Goal: Information Seeking & Learning: Learn about a topic

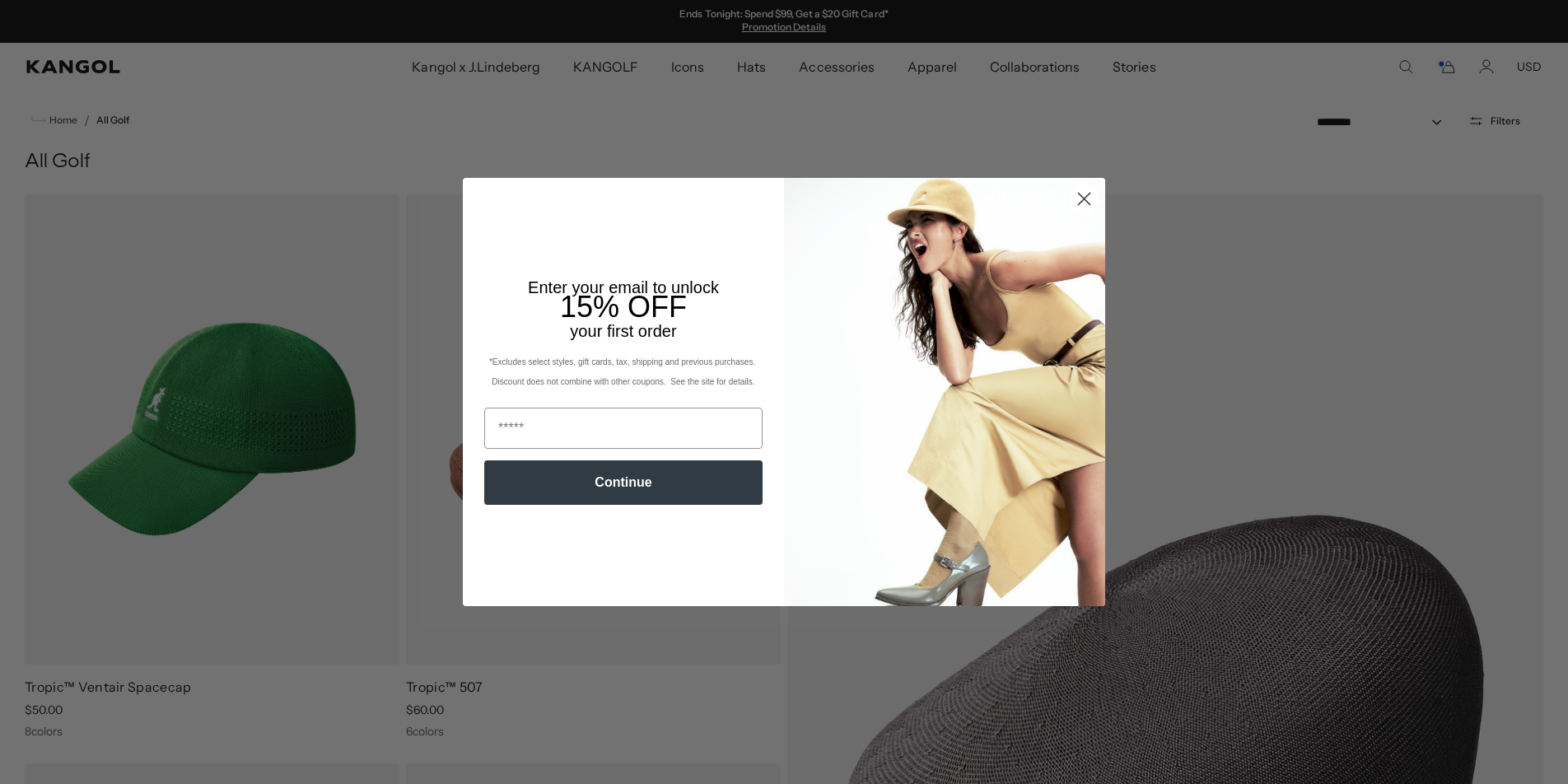
click at [1089, 197] on circle "Close dialog" at bounding box center [1084, 199] width 27 height 27
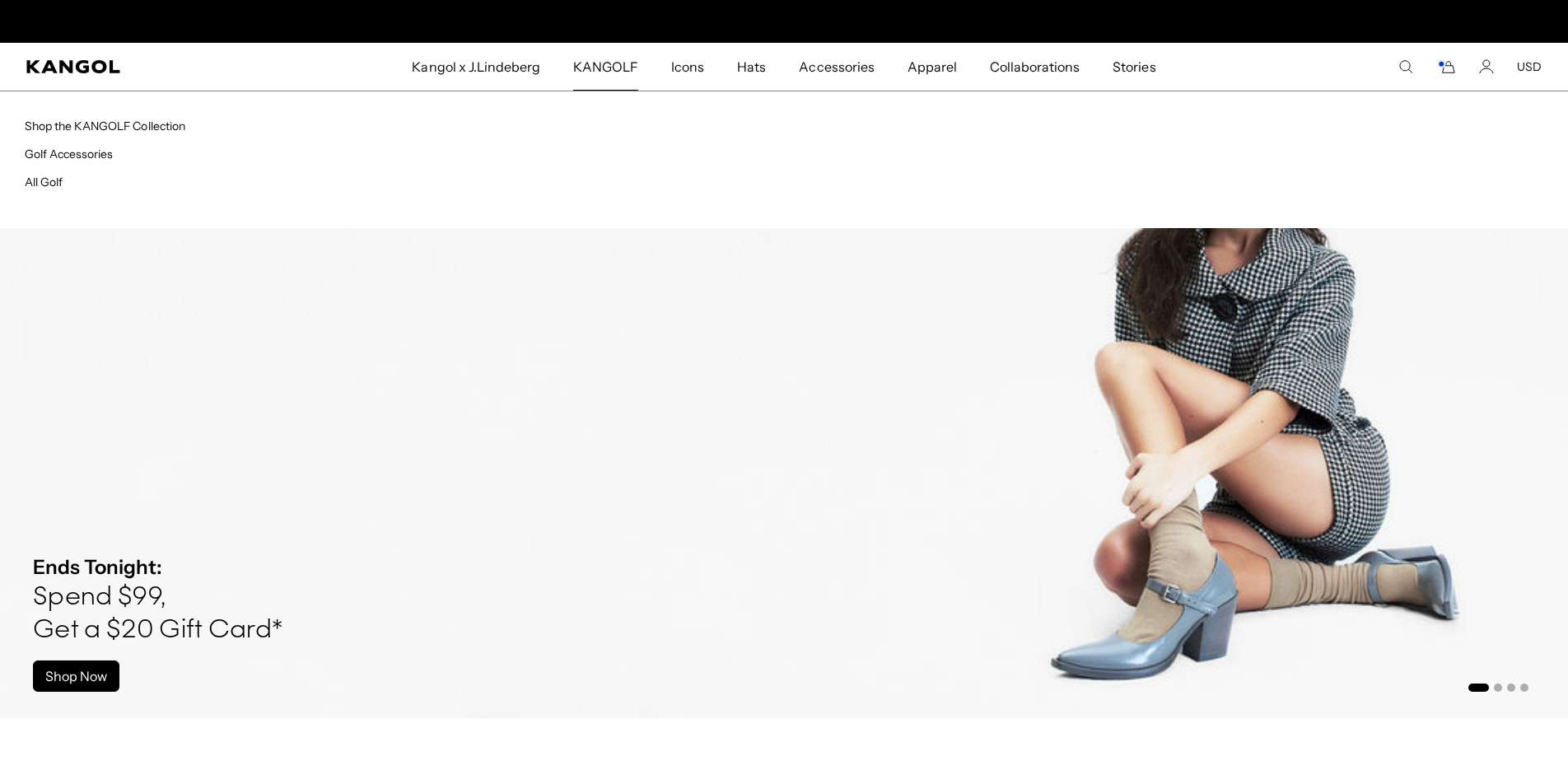
click at [603, 67] on span "KANGOLF" at bounding box center [606, 66] width 65 height 48
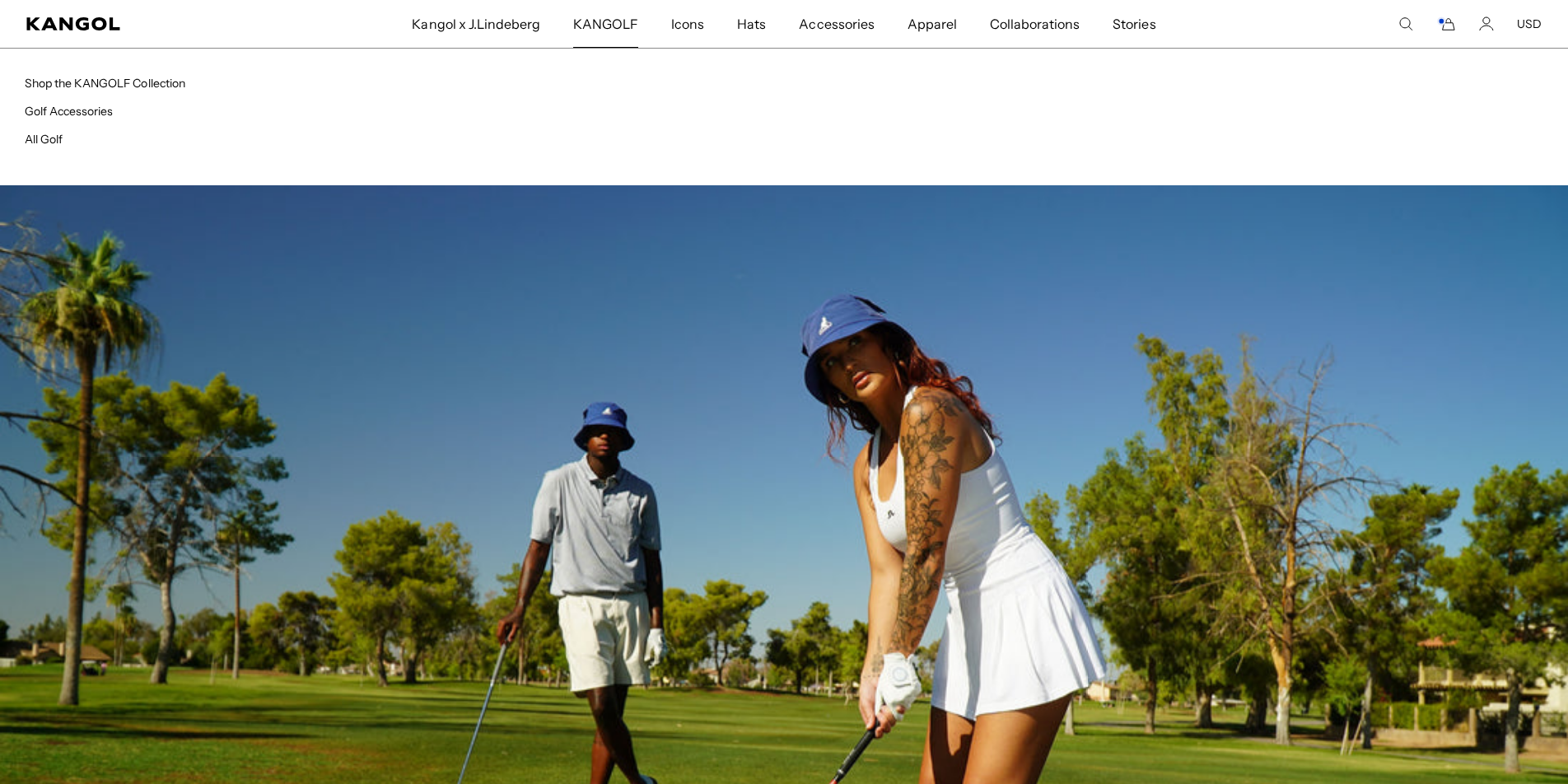
scroll to position [0, 339]
click at [49, 137] on link "All Golf" at bounding box center [44, 139] width 38 height 15
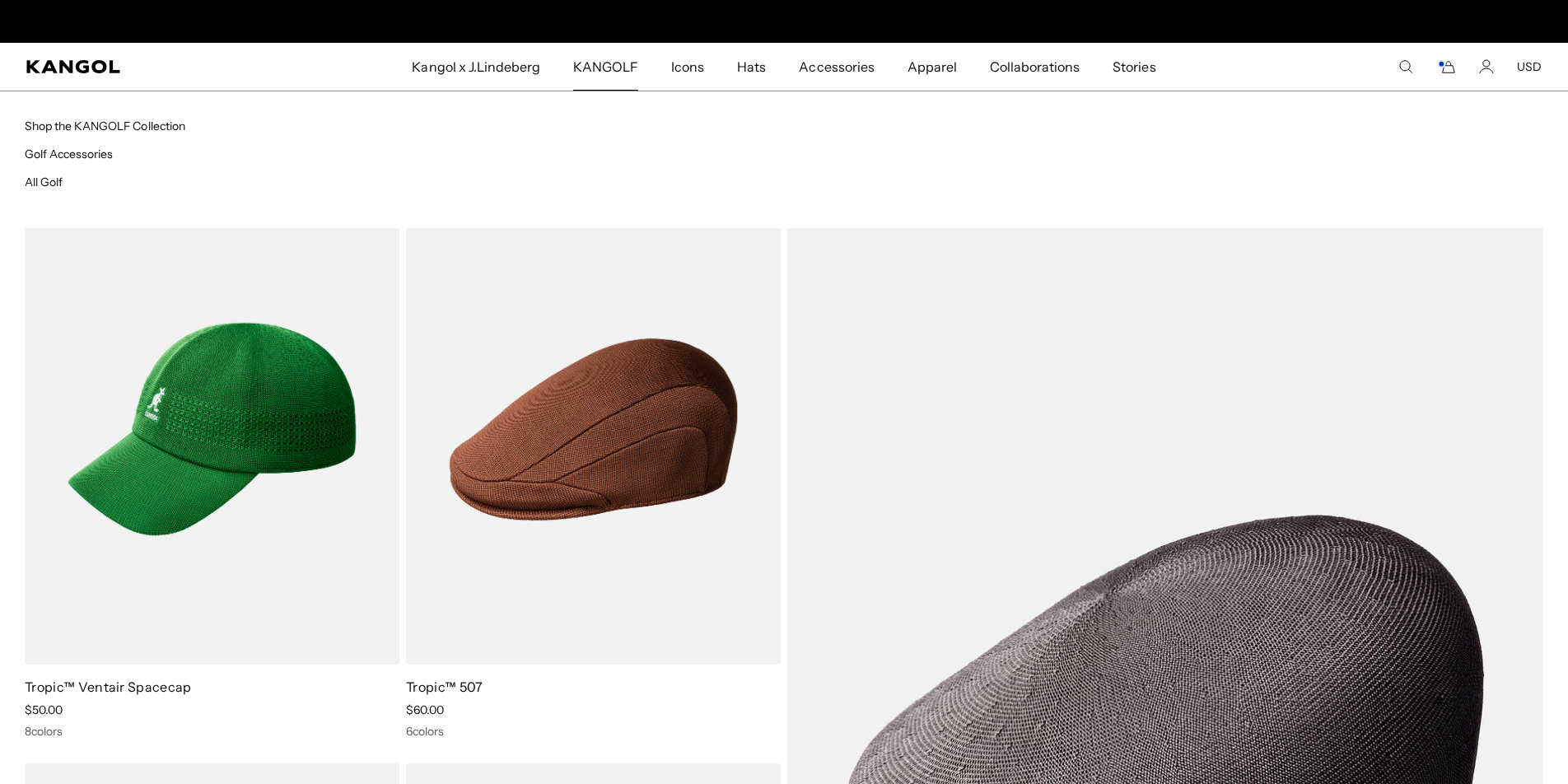
scroll to position [0, 339]
click at [622, 64] on span "KANGOLF" at bounding box center [606, 66] width 65 height 48
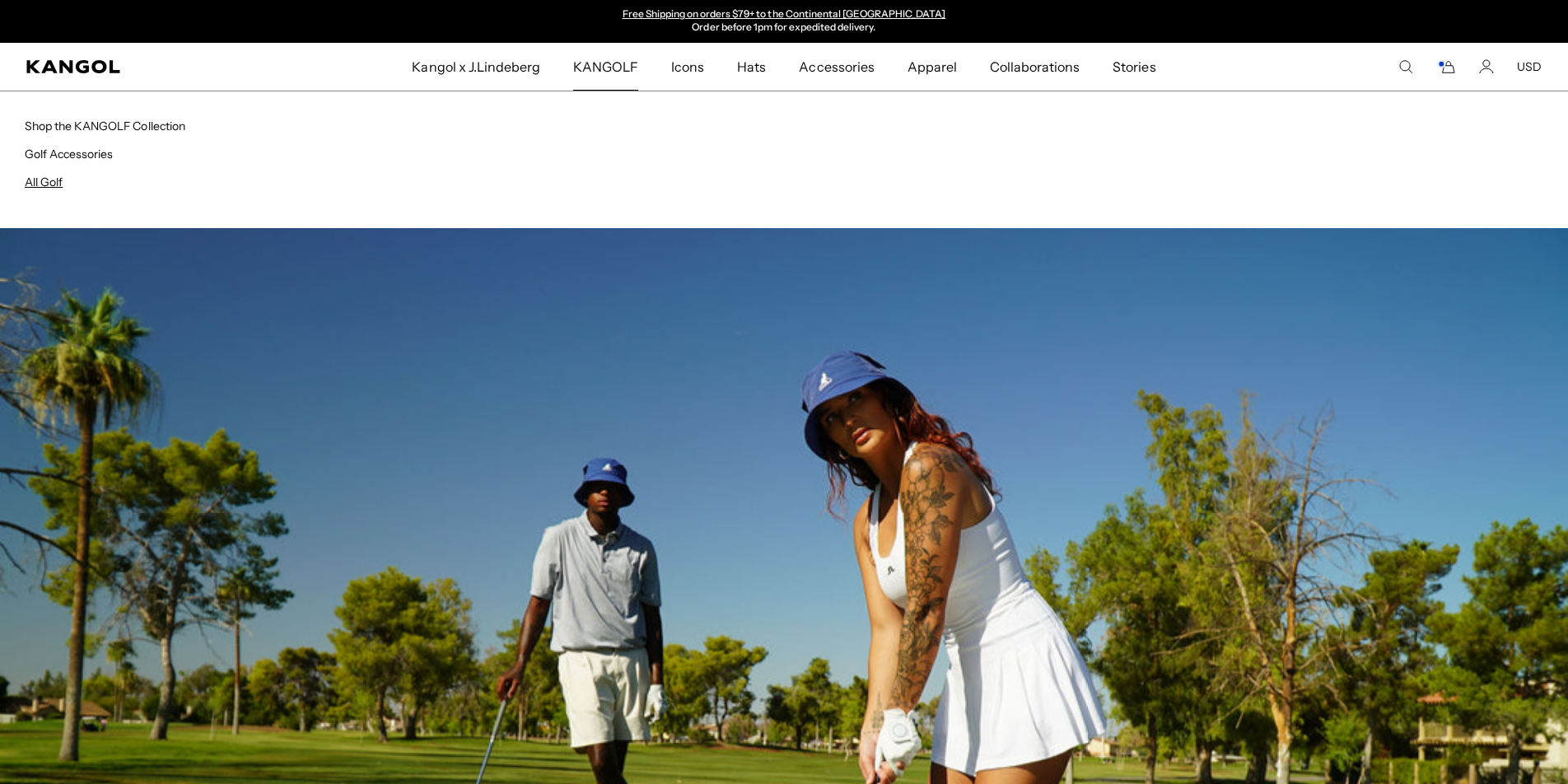
click at [48, 179] on link "All Golf" at bounding box center [44, 182] width 38 height 15
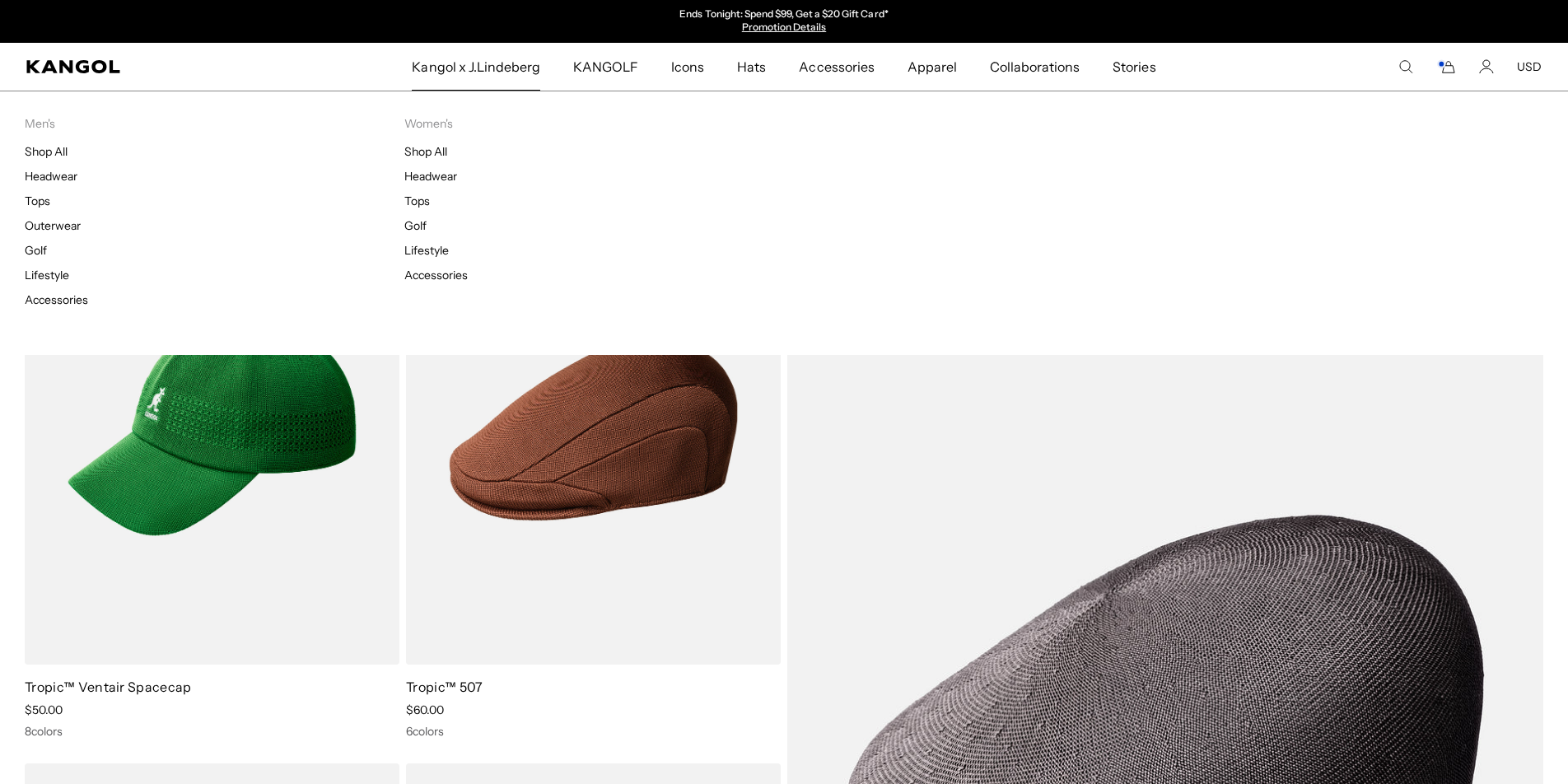
click at [516, 73] on span "Kangol x J.Lindeberg" at bounding box center [476, 66] width 128 height 48
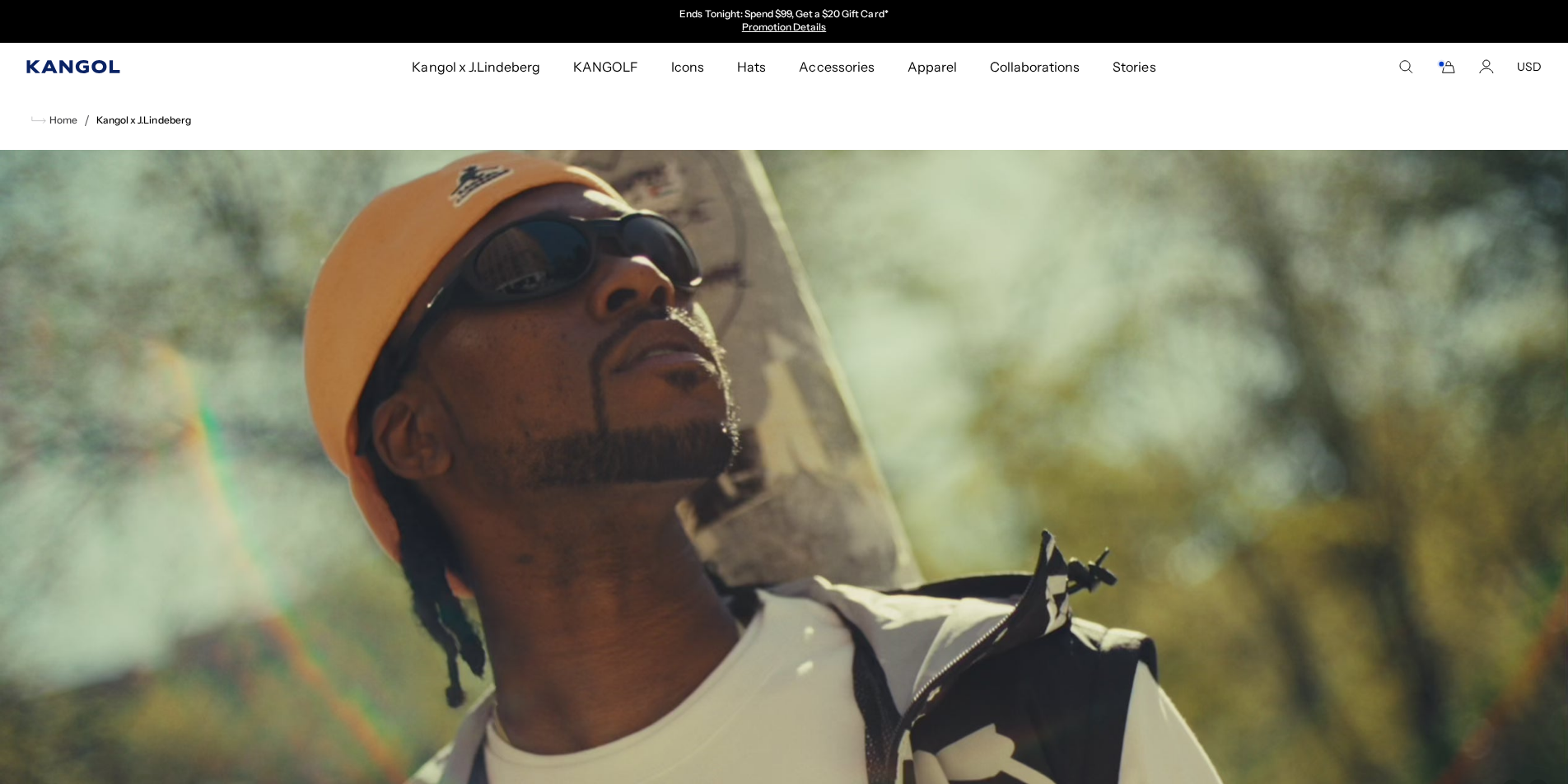
click at [88, 73] on icon "Kangol" at bounding box center [74, 66] width 95 height 13
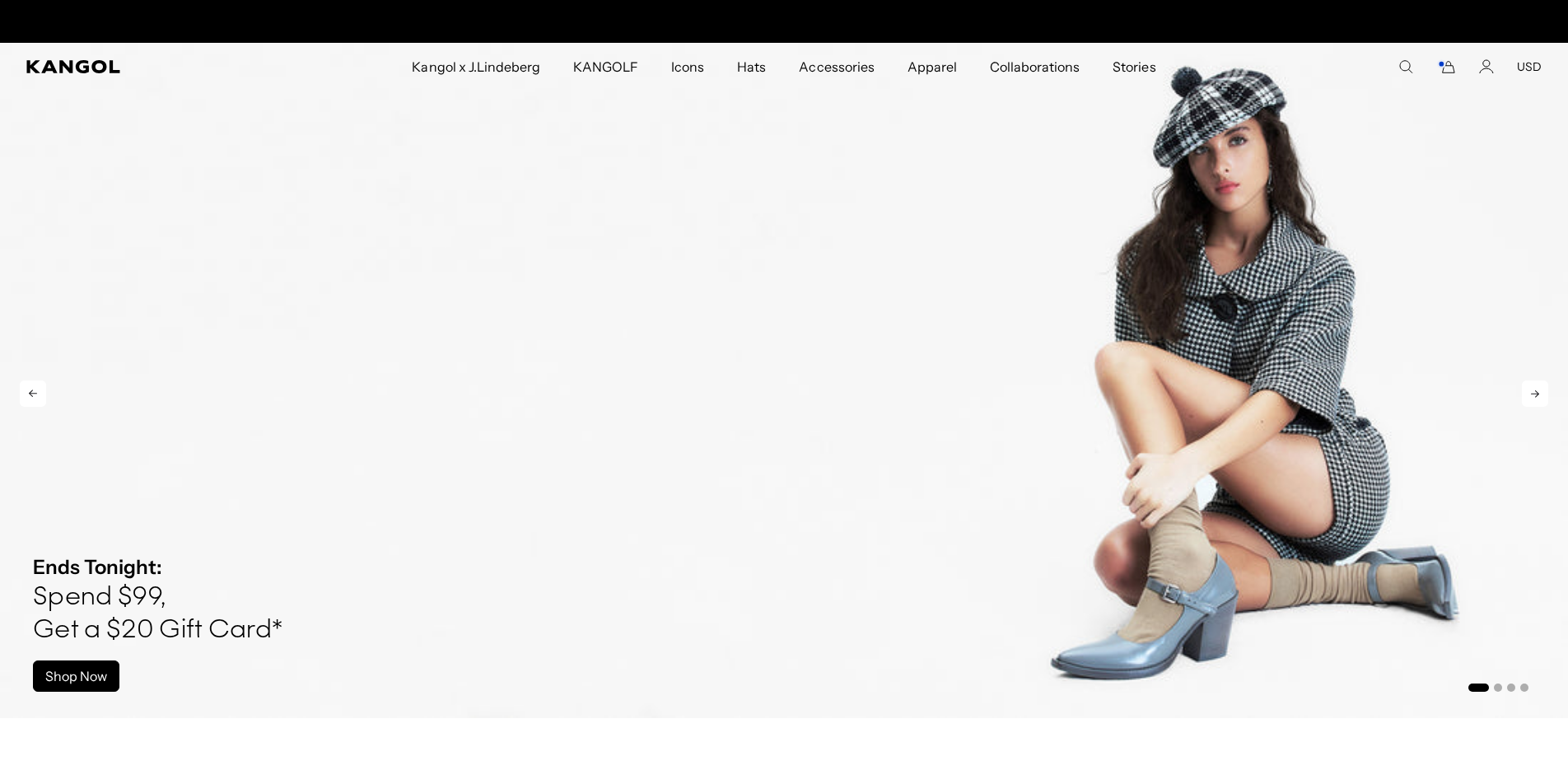
scroll to position [0, 339]
click at [1535, 396] on icon at bounding box center [1535, 393] width 26 height 26
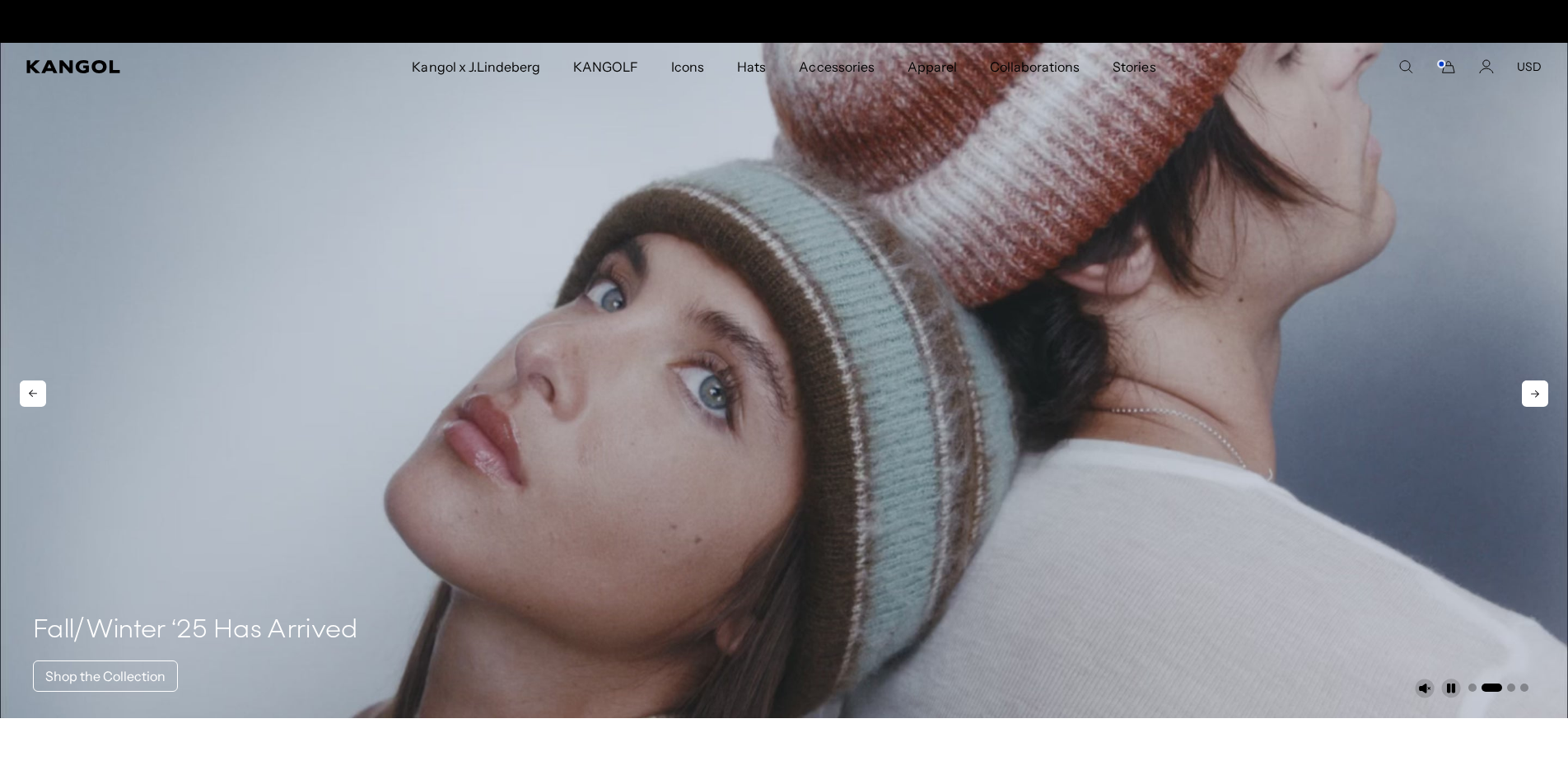
scroll to position [0, 0]
click at [1535, 396] on icon at bounding box center [1535, 393] width 26 height 26
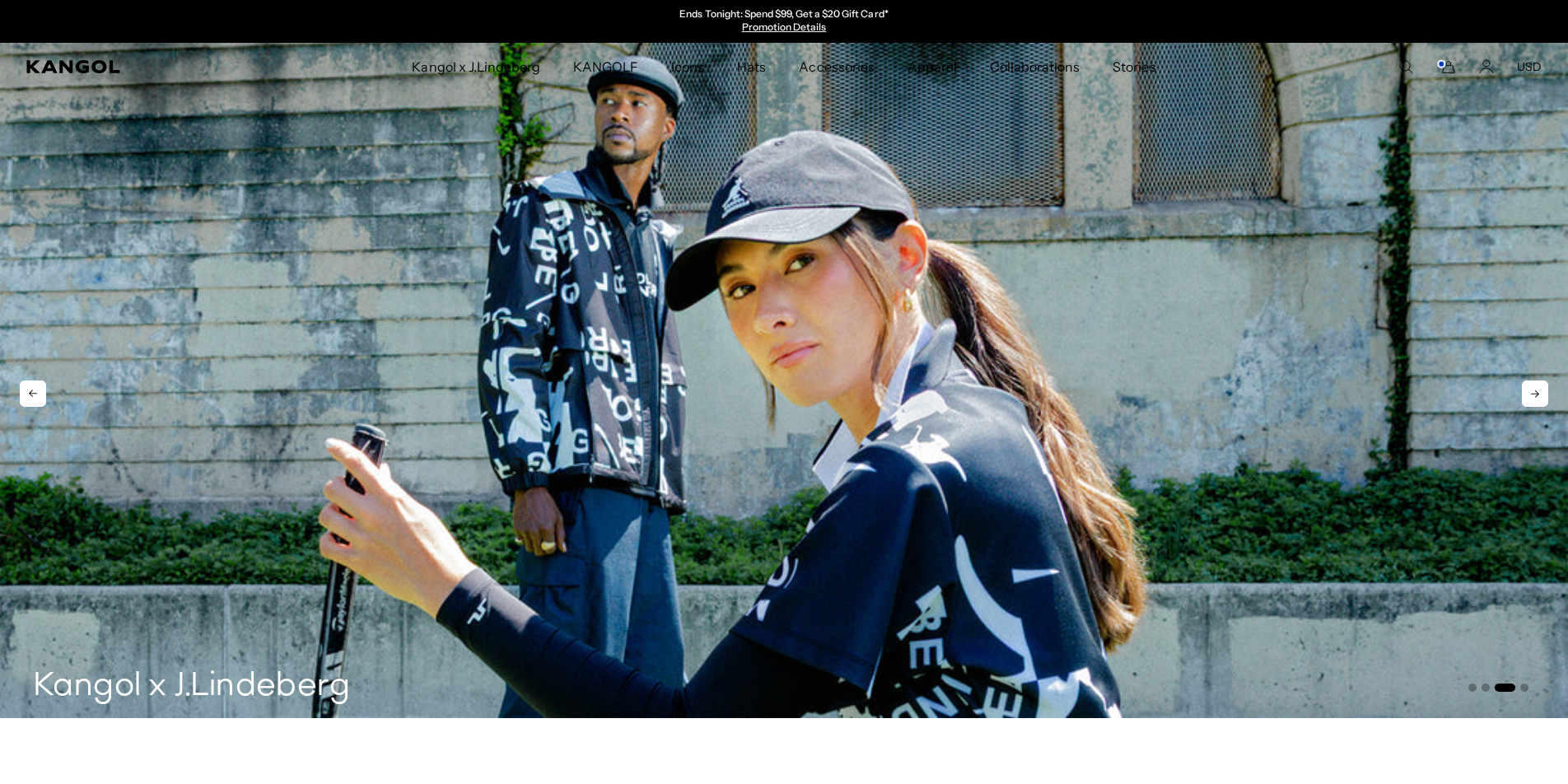
click at [1535, 396] on icon at bounding box center [1535, 393] width 26 height 26
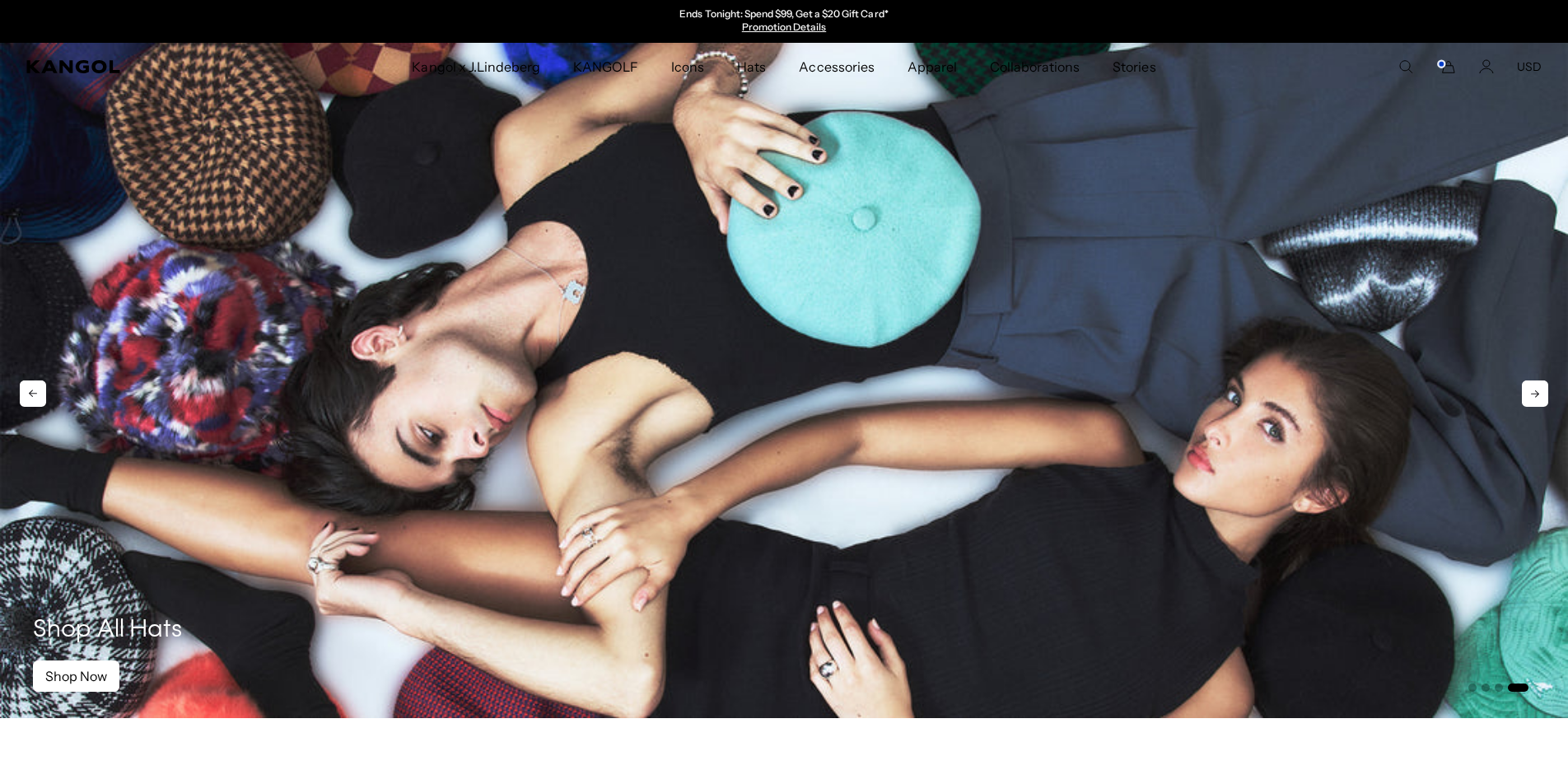
click at [1535, 396] on icon at bounding box center [1535, 393] width 26 height 26
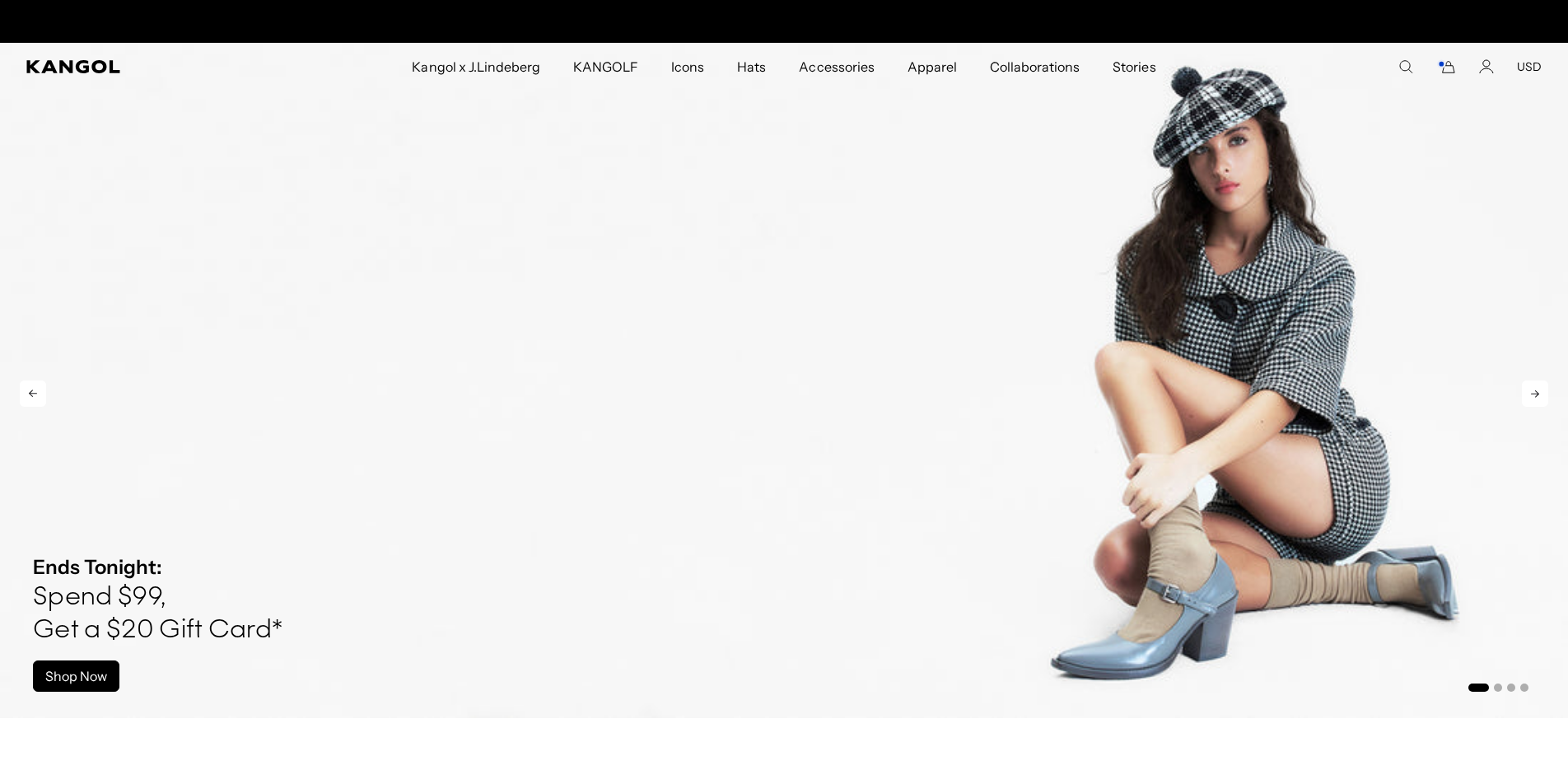
scroll to position [0, 339]
click at [1535, 396] on icon at bounding box center [1535, 393] width 26 height 26
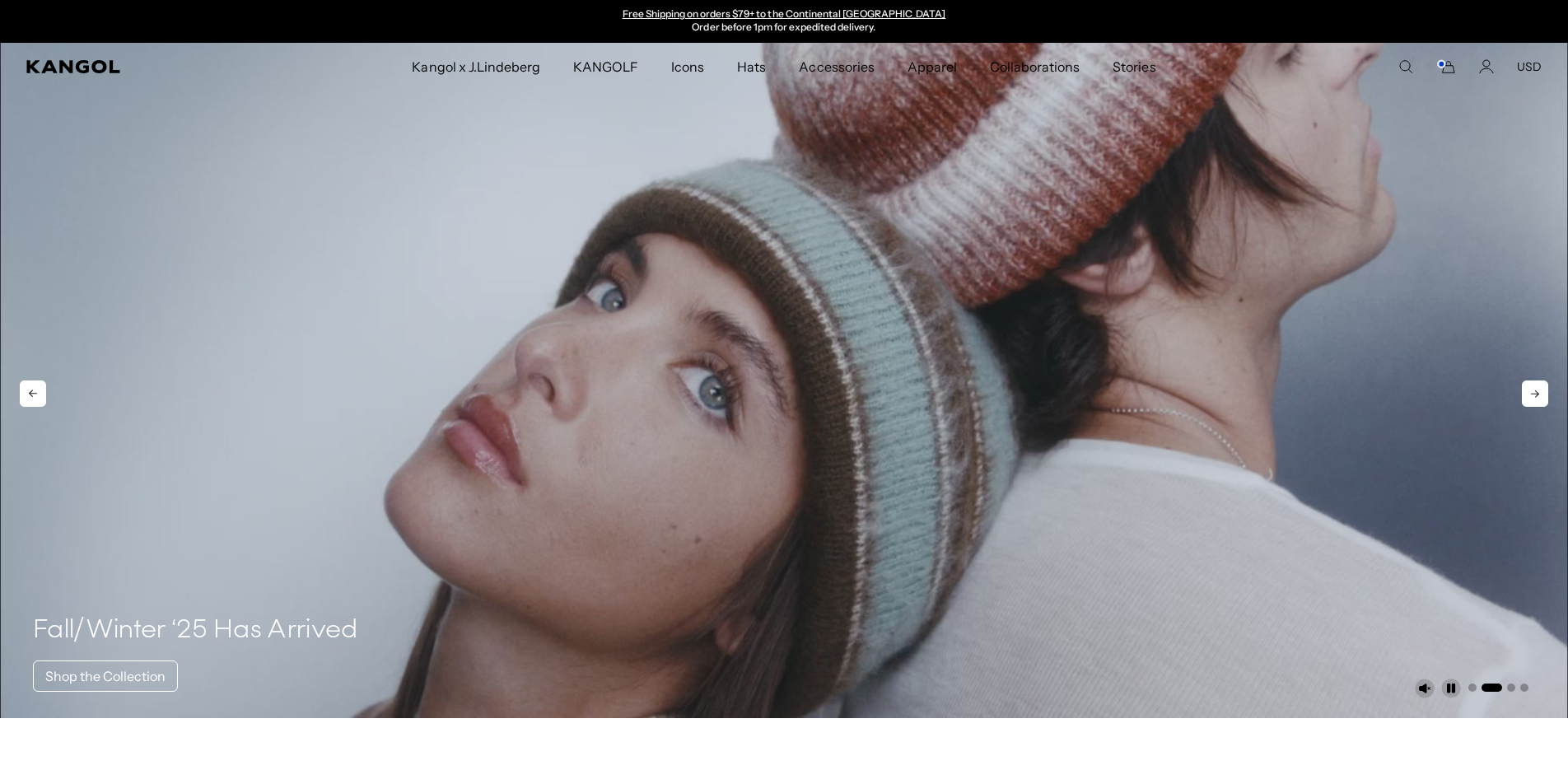
click at [1535, 396] on icon at bounding box center [1535, 393] width 26 height 26
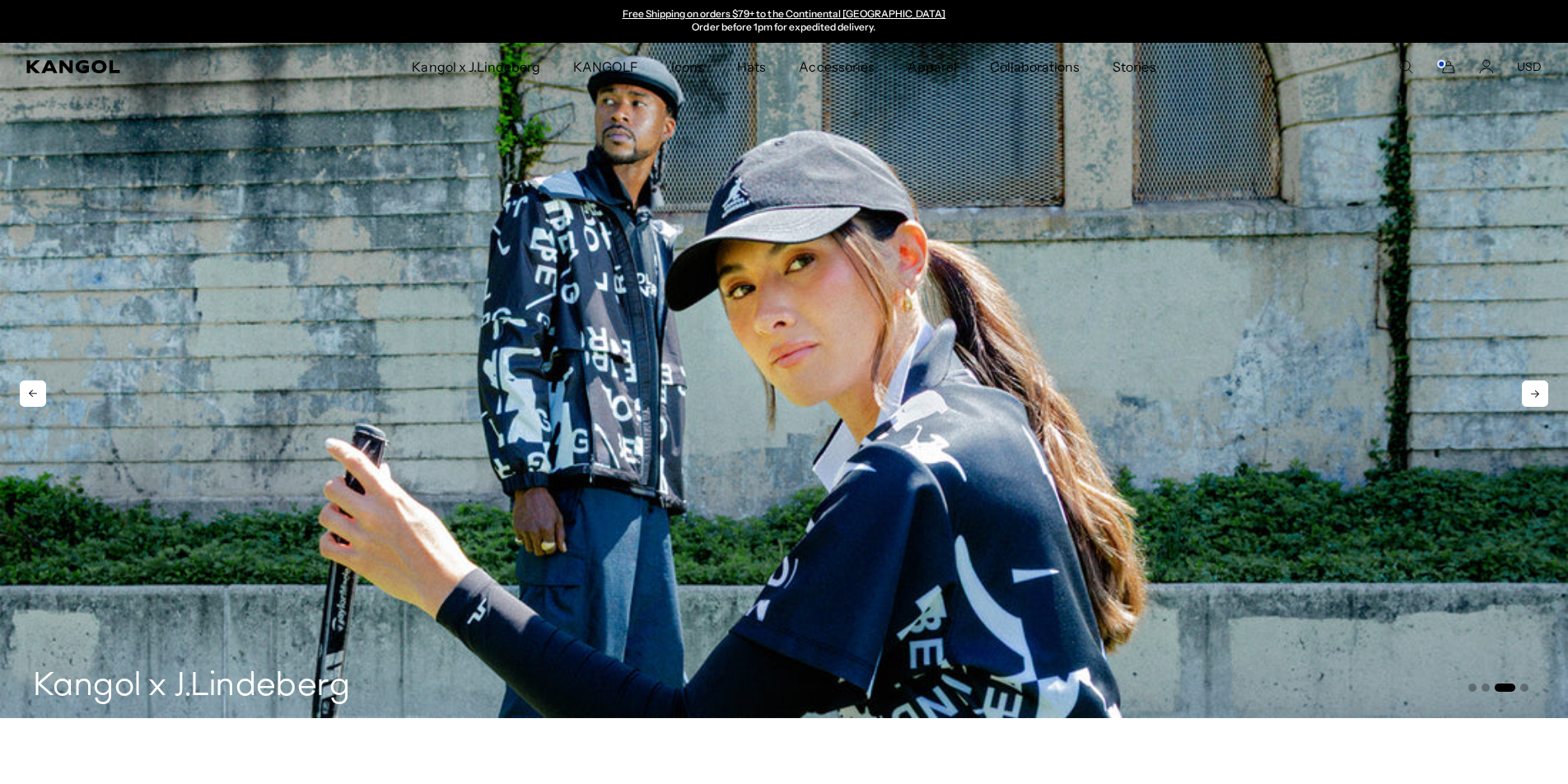
click at [1535, 396] on icon at bounding box center [1535, 393] width 26 height 26
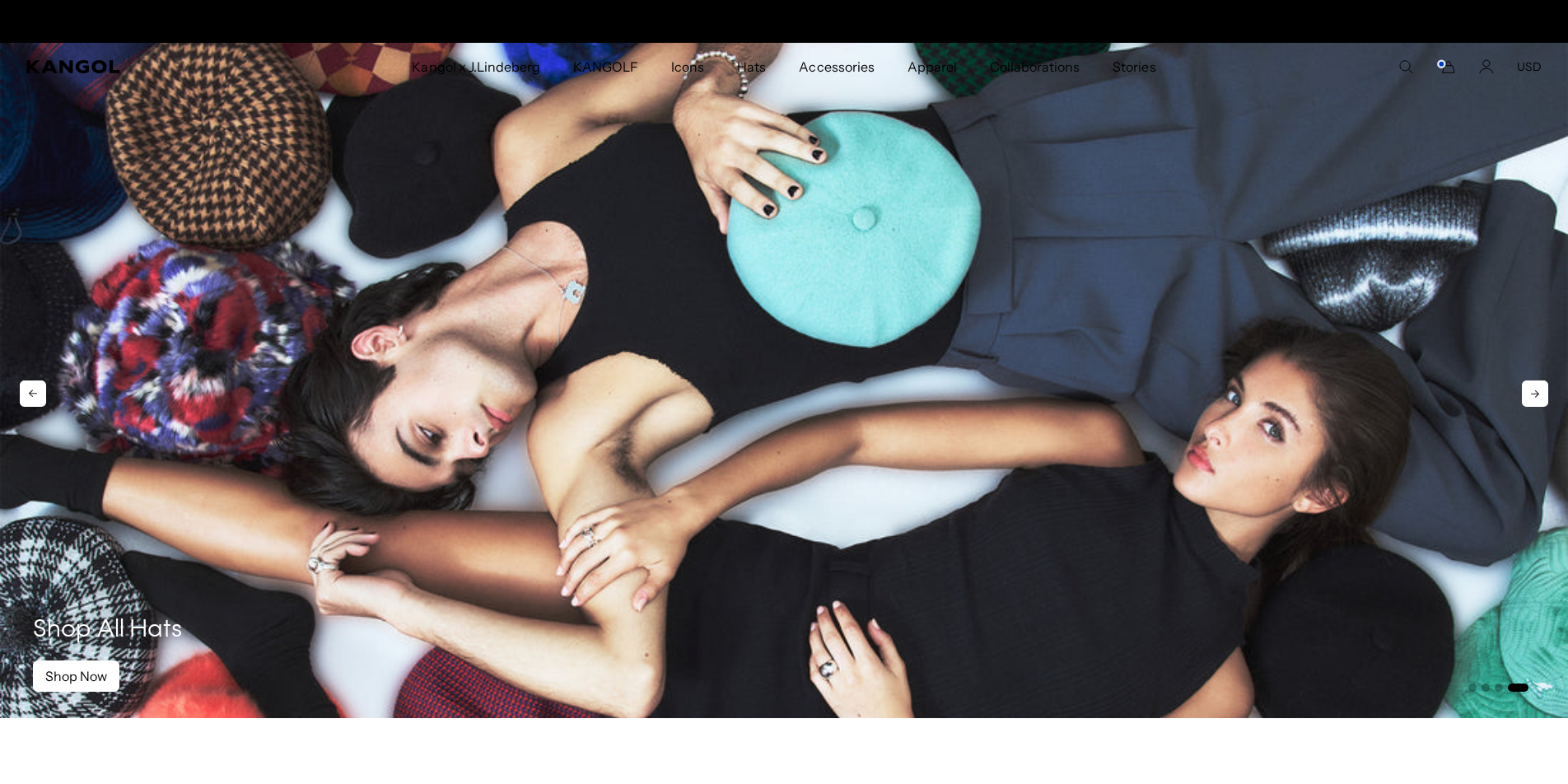
scroll to position [0, 0]
click at [30, 396] on icon at bounding box center [33, 393] width 26 height 26
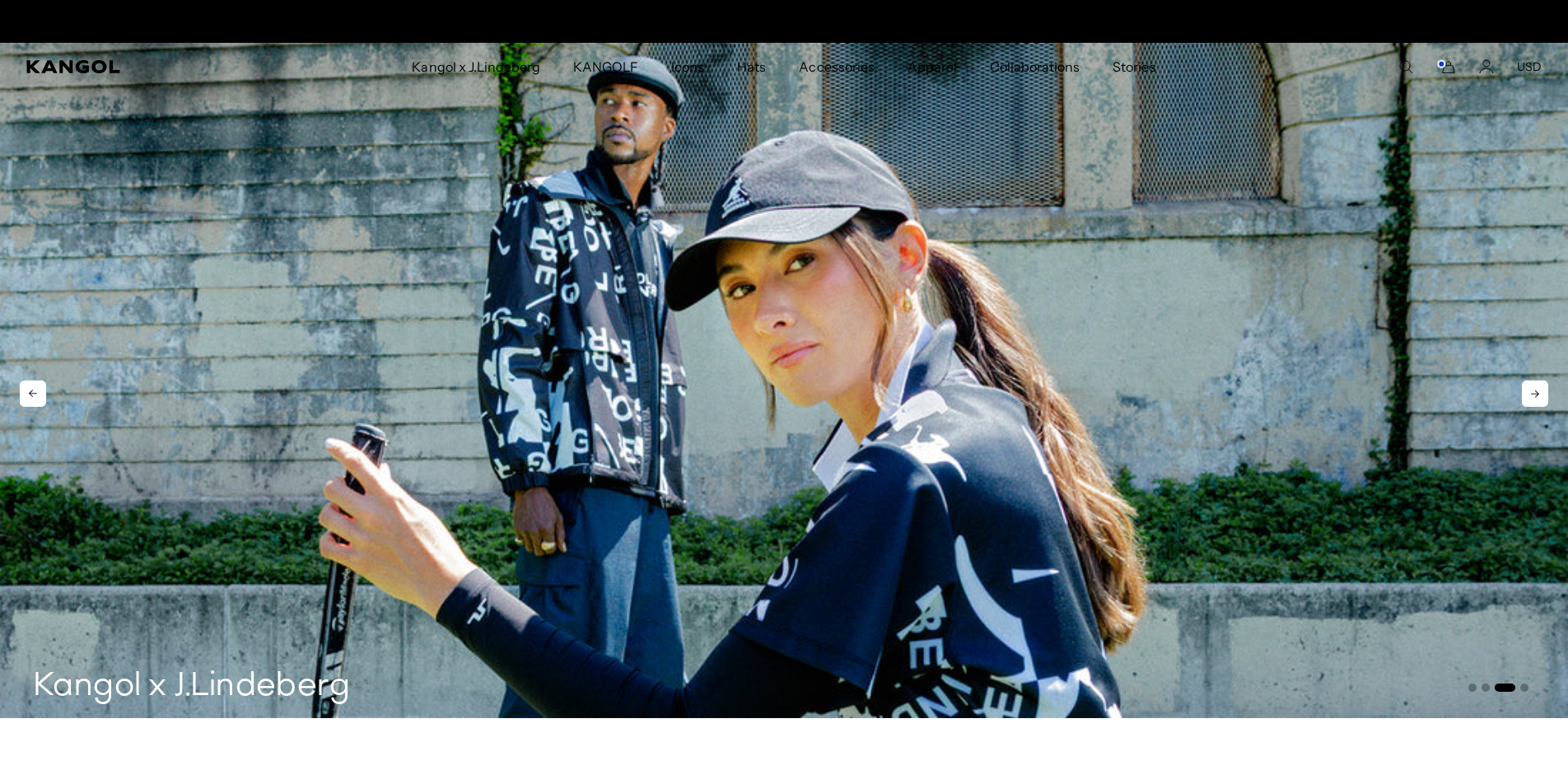
scroll to position [0, 339]
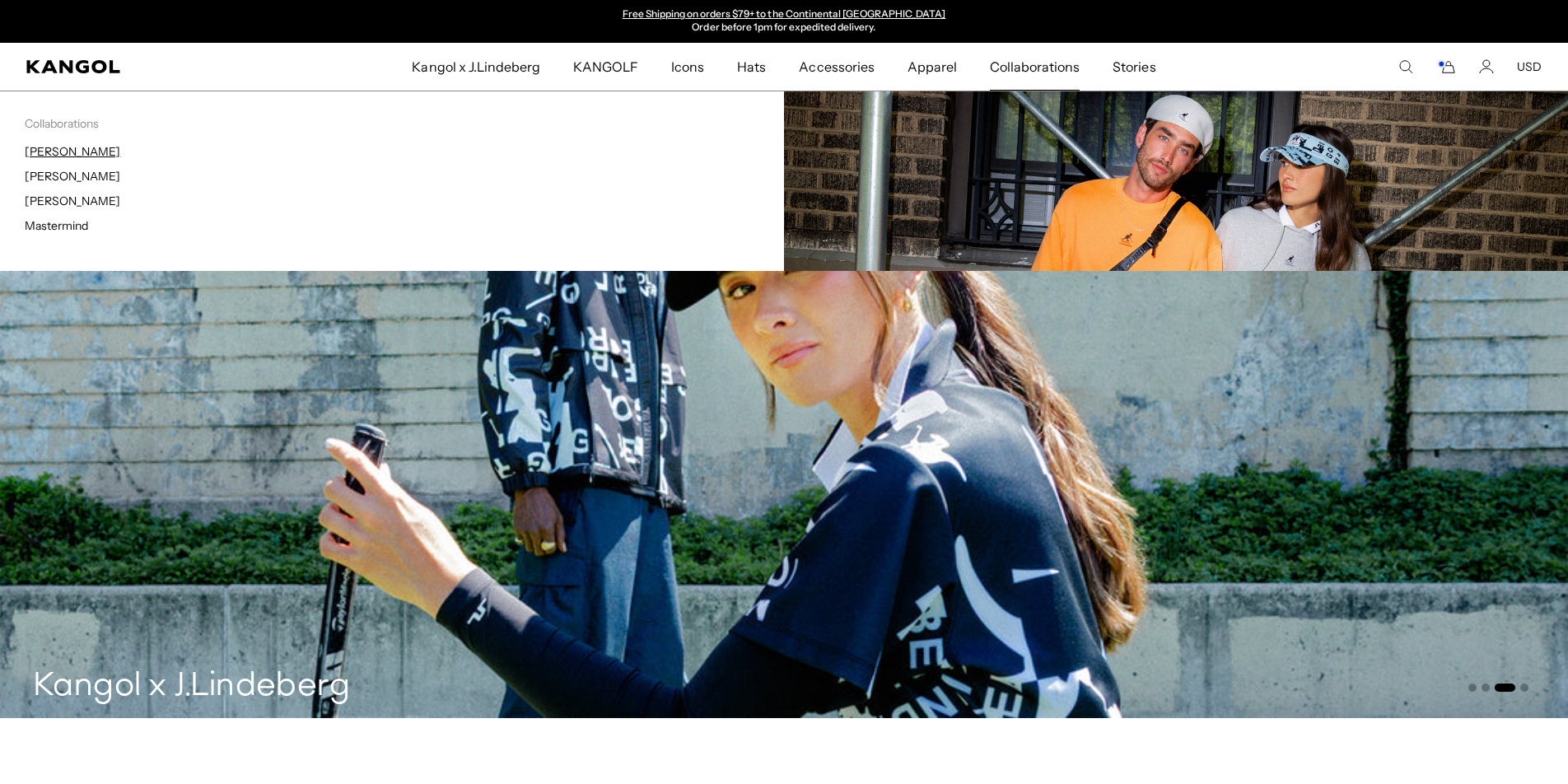
click at [75, 154] on link "[PERSON_NAME]" at bounding box center [72, 151] width 95 height 15
